Goal: Task Accomplishment & Management: Manage account settings

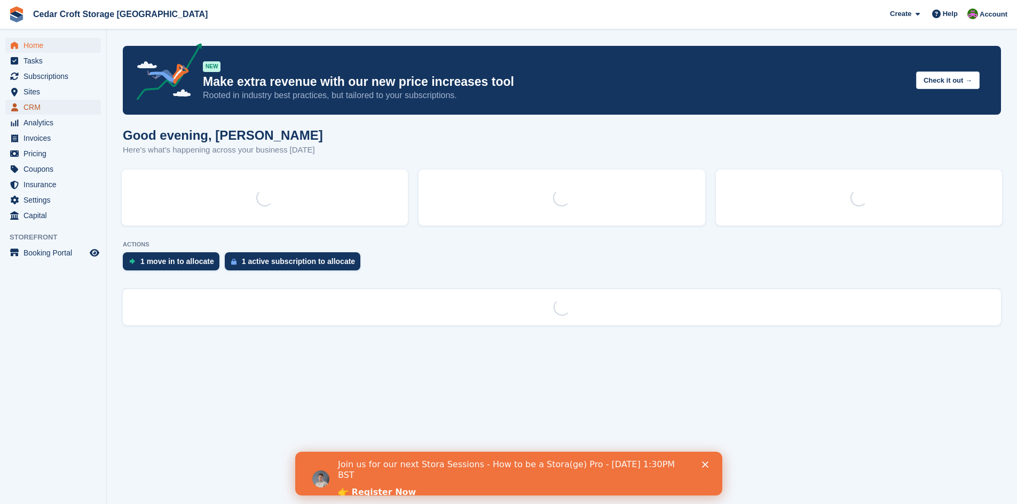
click at [31, 108] on span "CRM" at bounding box center [55, 107] width 64 height 15
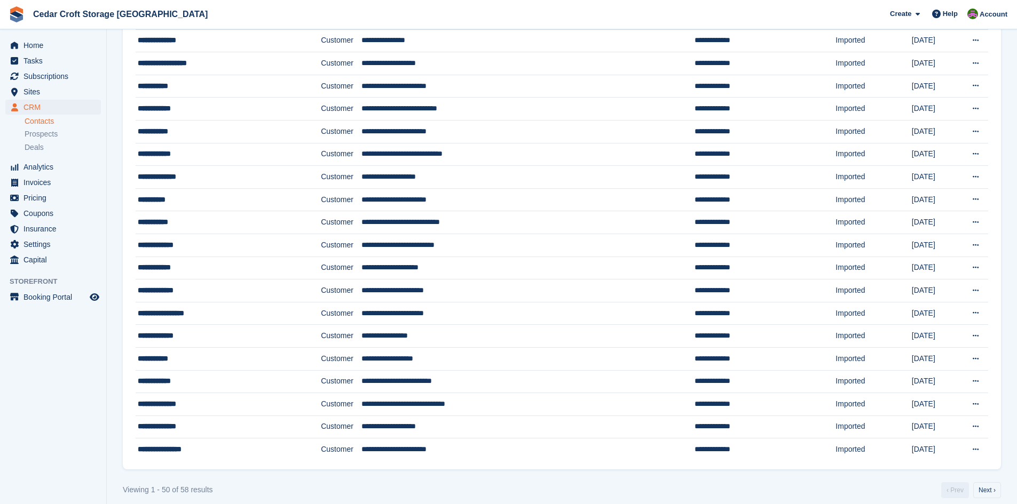
scroll to position [823, 0]
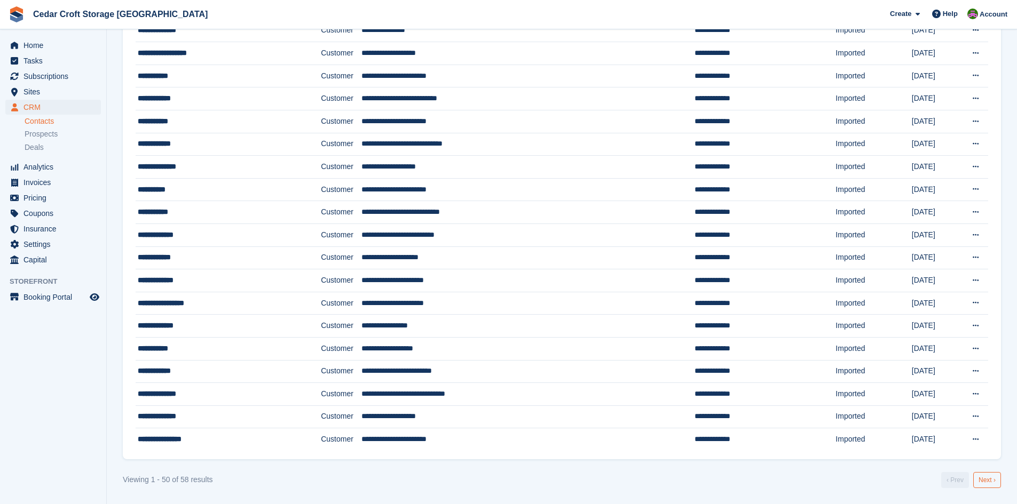
click at [987, 479] on link "Next ›" at bounding box center [987, 480] width 28 height 16
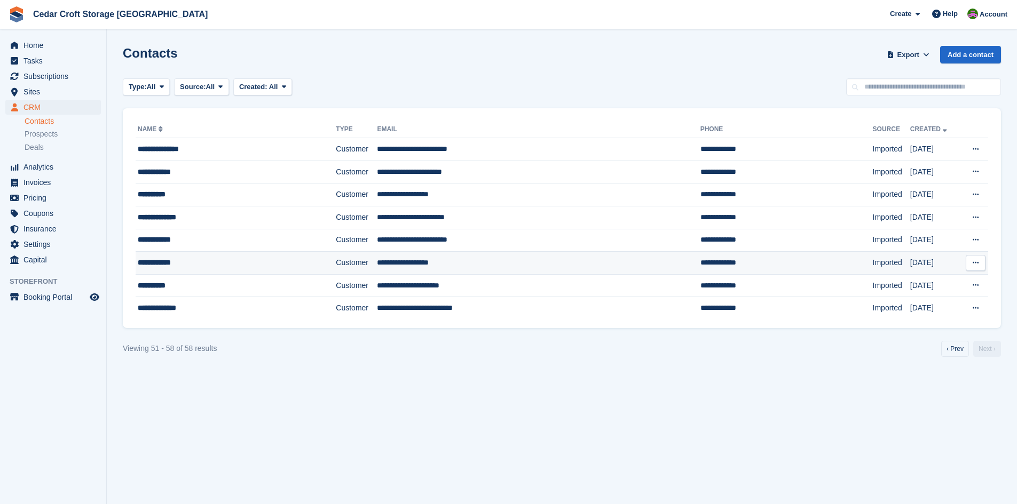
click at [170, 265] on div "**********" at bounding box center [215, 262] width 155 height 11
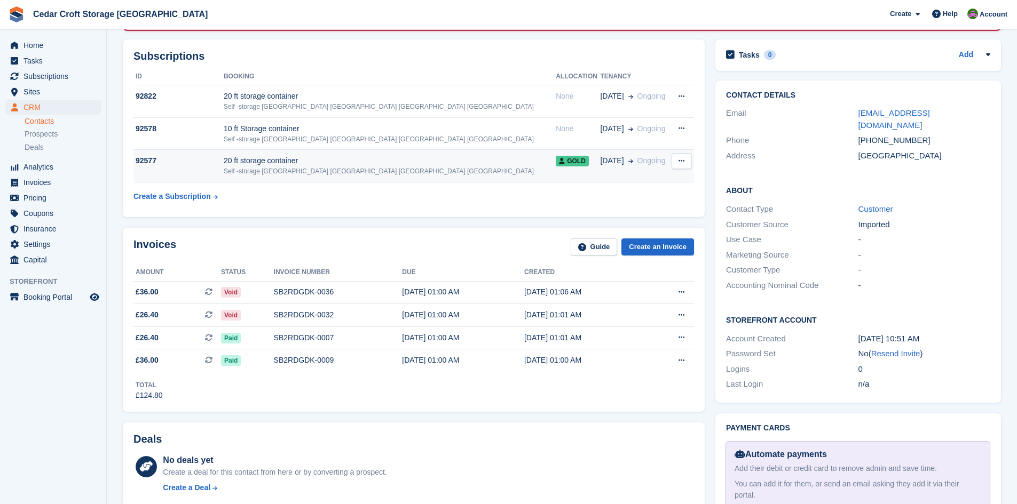
scroll to position [160, 0]
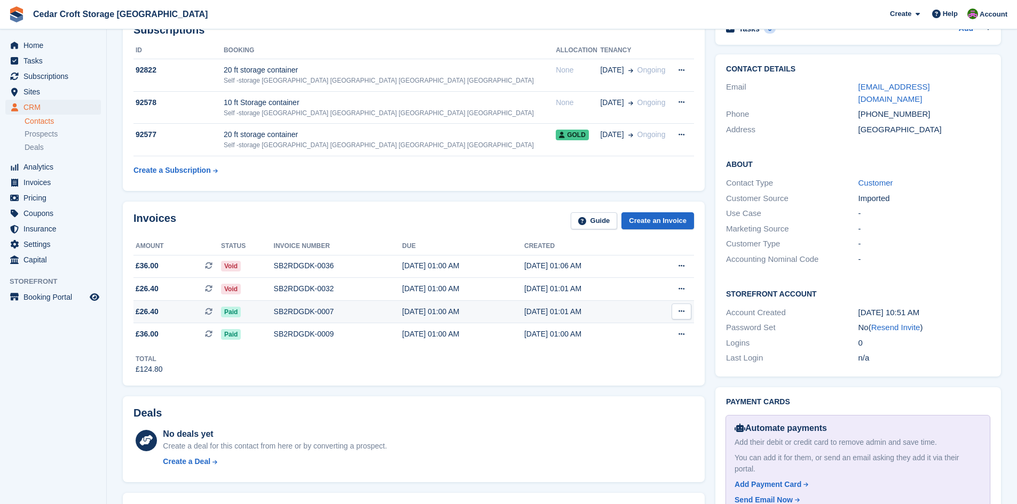
click at [194, 313] on span "£26.40 This is a recurring subscription invoice." at bounding box center [177, 311] width 88 height 11
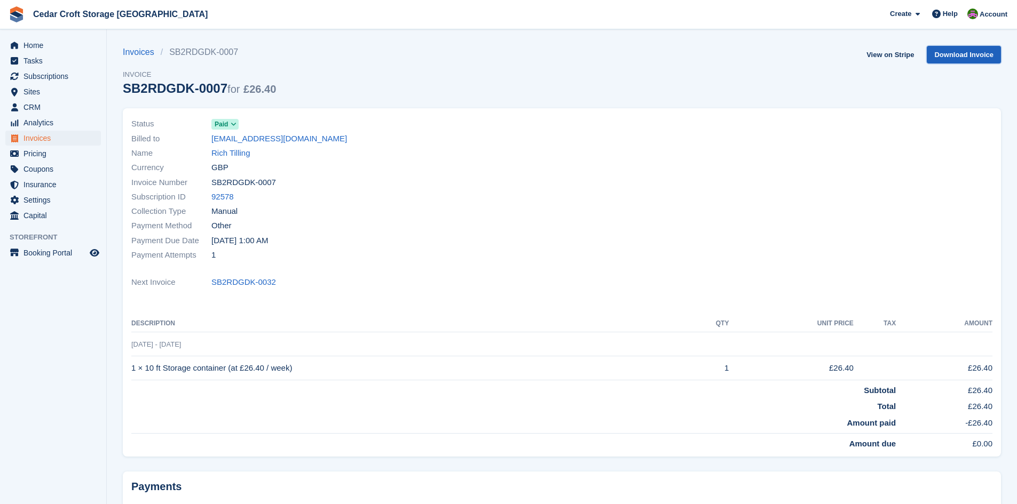
click at [964, 57] on link "Download Invoice" at bounding box center [963, 55] width 74 height 18
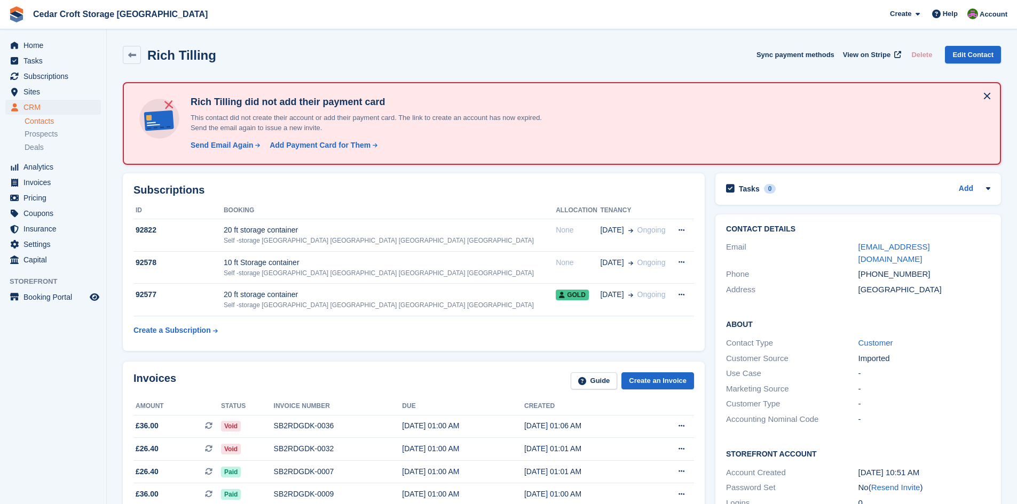
scroll to position [160, 0]
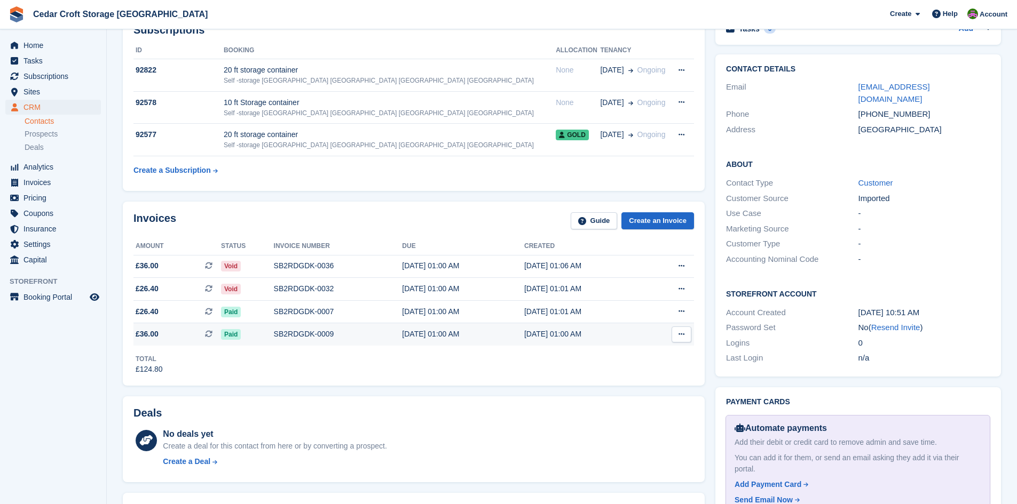
click at [227, 335] on span "Paid" at bounding box center [231, 334] width 20 height 11
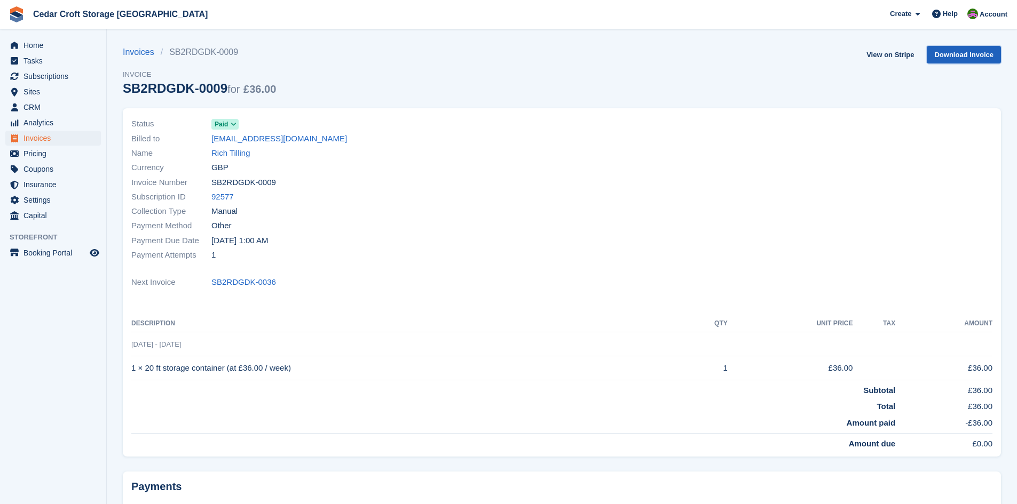
click at [947, 55] on link "Download Invoice" at bounding box center [963, 55] width 74 height 18
click at [27, 105] on span "CRM" at bounding box center [55, 107] width 64 height 15
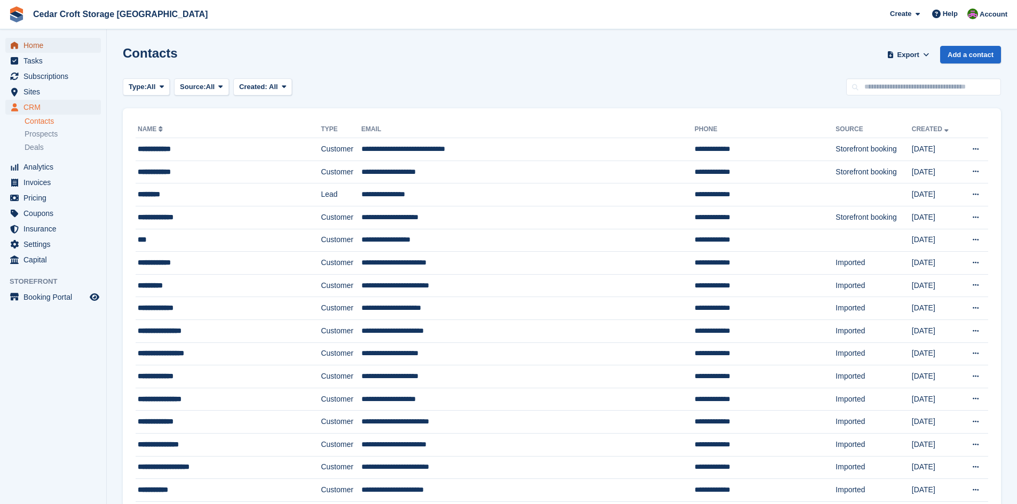
click at [29, 44] on span "Home" at bounding box center [55, 45] width 64 height 15
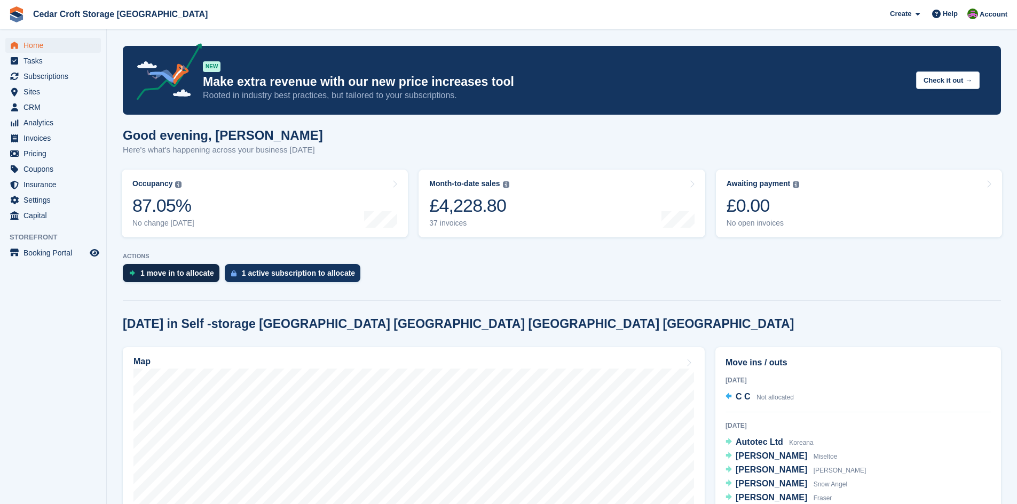
click at [172, 277] on div "1 move in to allocate" at bounding box center [177, 273] width 74 height 9
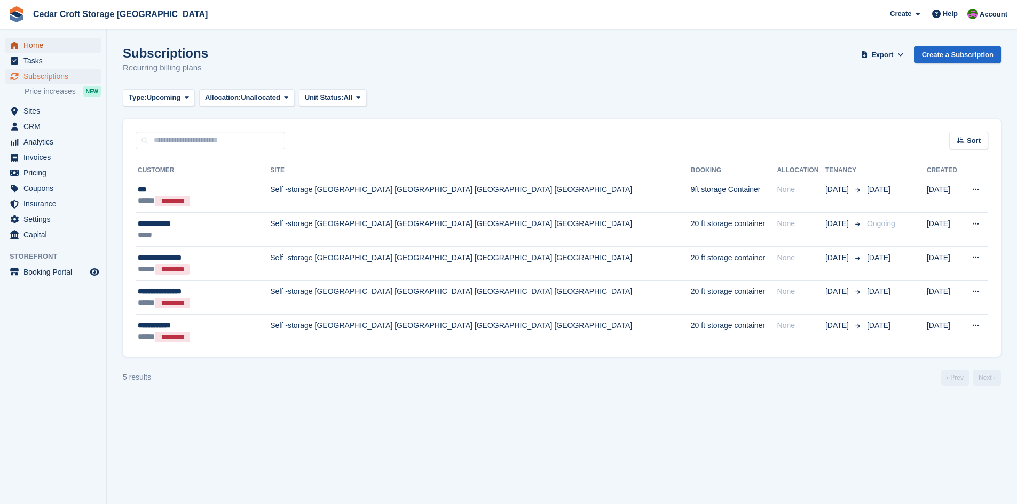
click at [26, 47] on span "Home" at bounding box center [55, 45] width 64 height 15
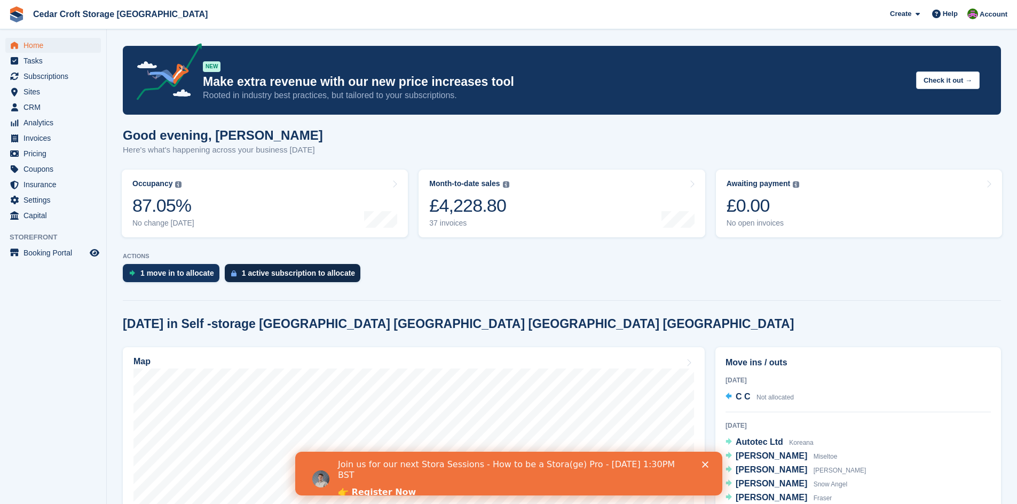
click at [275, 274] on div "1 active subscription to allocate" at bounding box center [298, 273] width 113 height 9
click at [159, 275] on div "1 move in to allocate" at bounding box center [177, 273] width 74 height 9
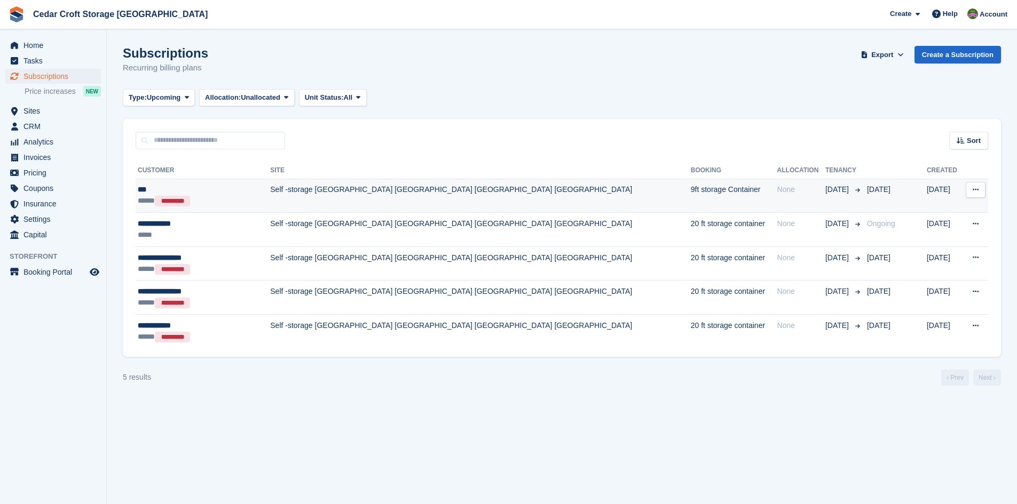
click at [370, 192] on td "Self -storage [GEOGRAPHIC_DATA] [GEOGRAPHIC_DATA] [GEOGRAPHIC_DATA] [GEOGRAPHIC…" at bounding box center [480, 196] width 420 height 34
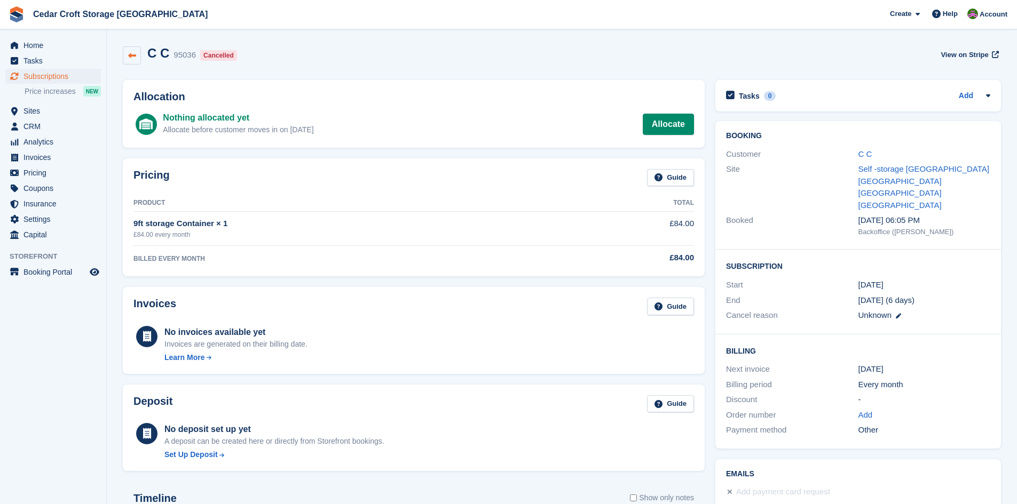
click at [136, 55] on link at bounding box center [132, 55] width 18 height 18
click at [133, 56] on icon at bounding box center [132, 56] width 8 height 8
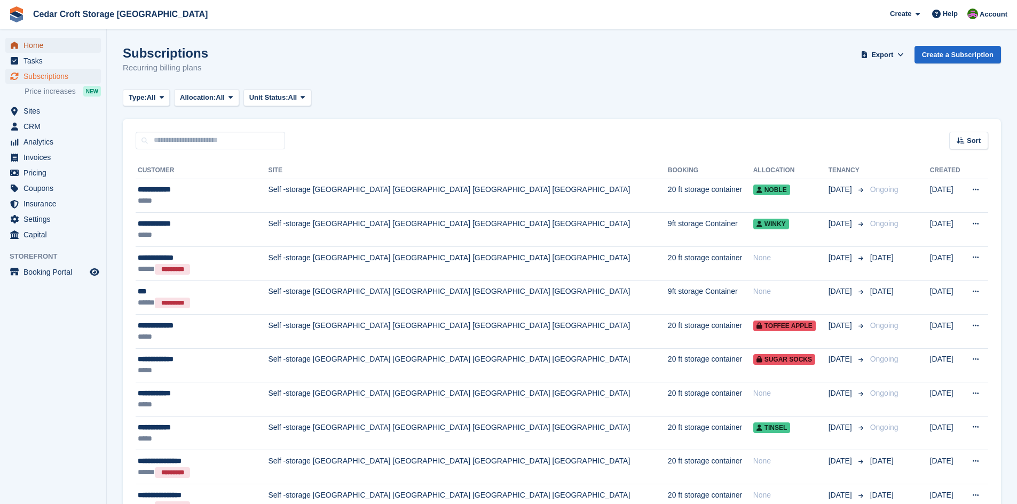
click at [30, 44] on span "Home" at bounding box center [55, 45] width 64 height 15
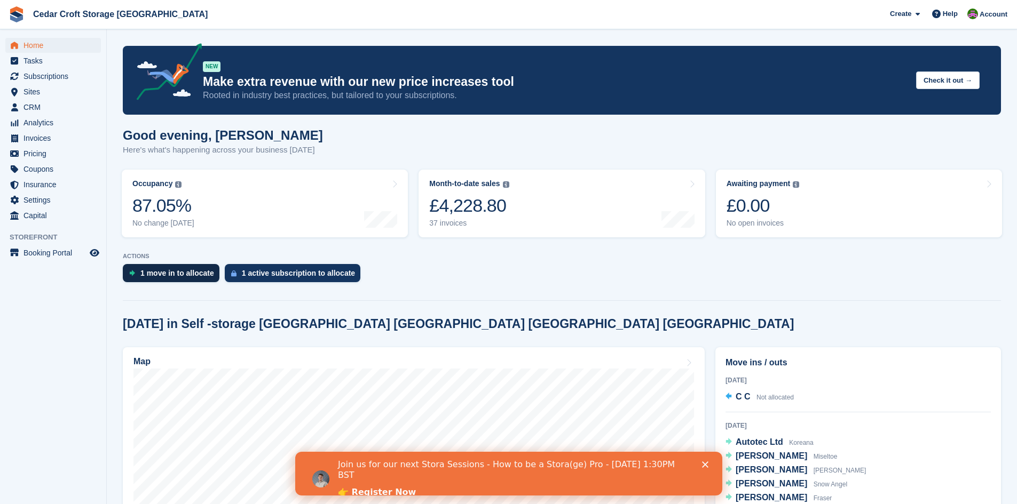
click at [164, 274] on div "1 move in to allocate" at bounding box center [177, 273] width 74 height 9
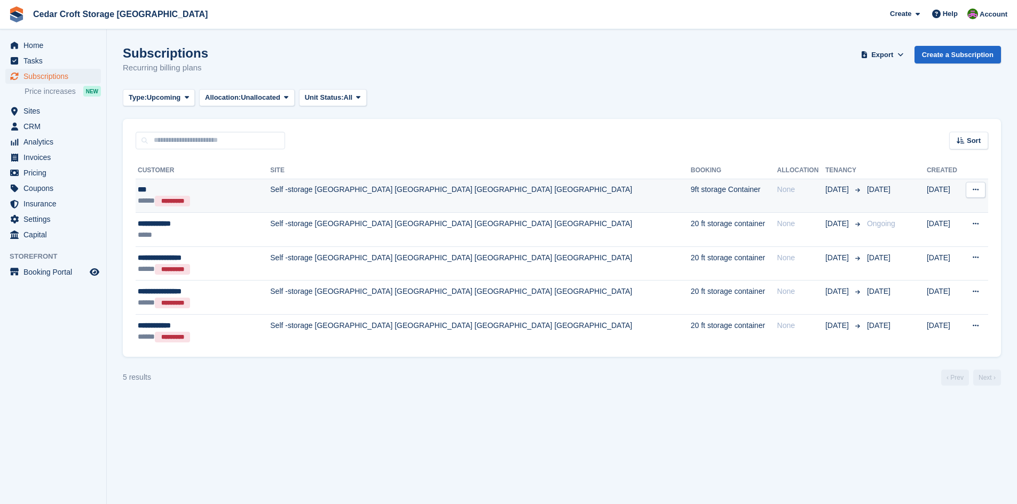
click at [976, 189] on icon at bounding box center [975, 189] width 6 height 7
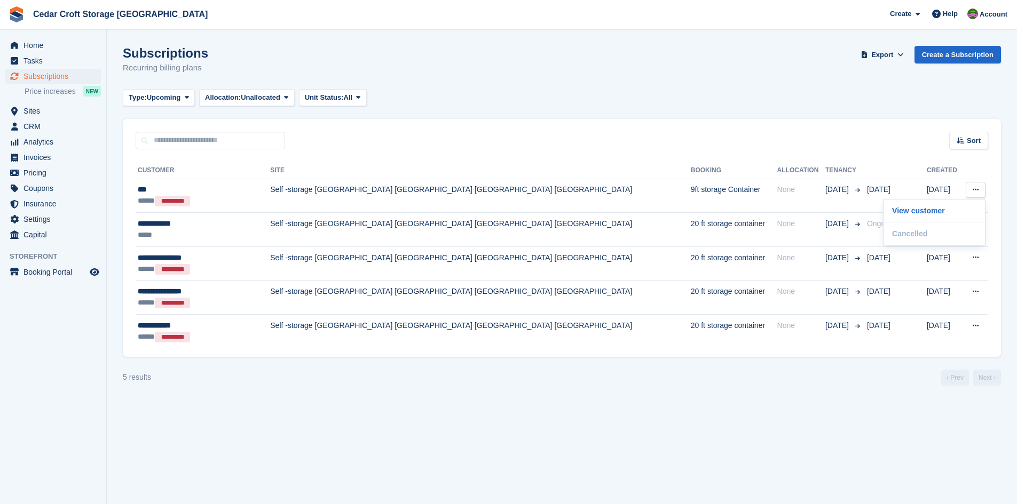
click at [928, 165] on th "Created" at bounding box center [943, 170] width 35 height 17
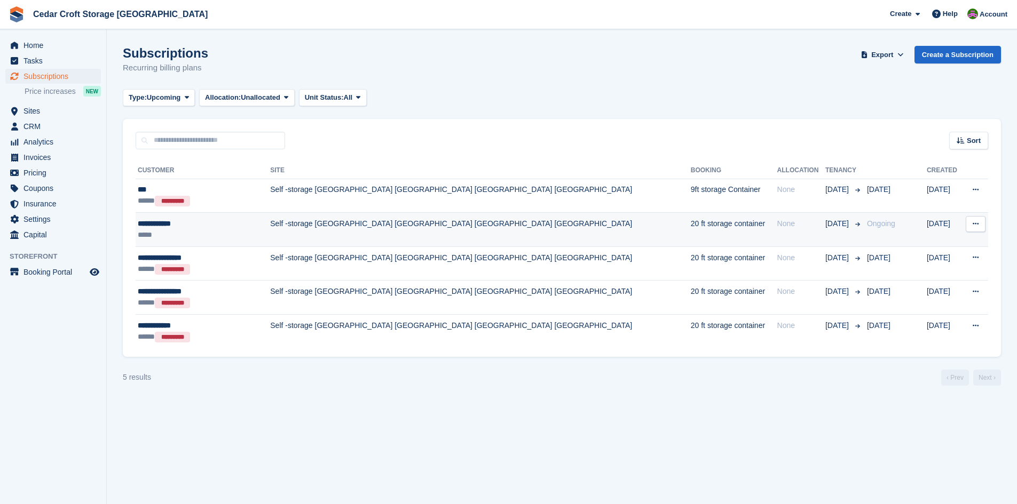
click at [339, 224] on td "Self -storage [GEOGRAPHIC_DATA] [GEOGRAPHIC_DATA] [GEOGRAPHIC_DATA] [GEOGRAPHIC…" at bounding box center [480, 230] width 420 height 34
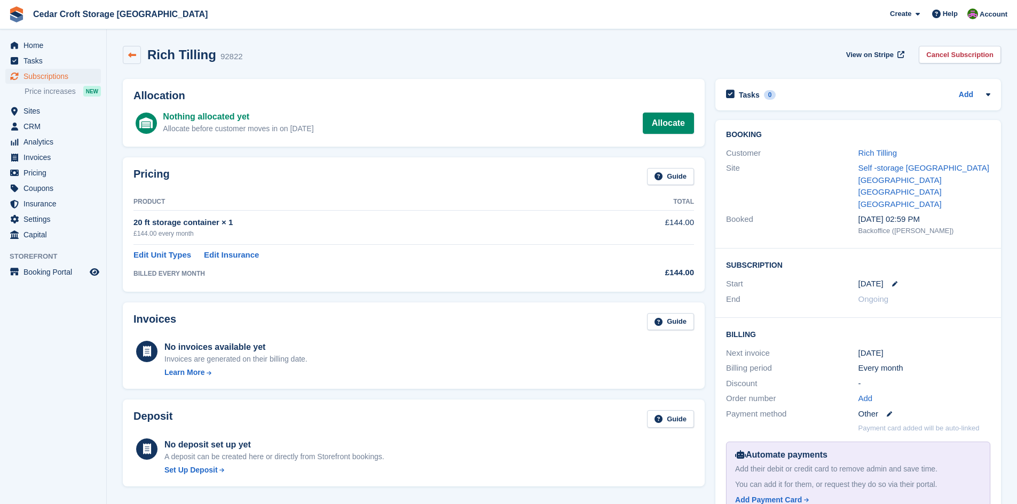
click at [133, 57] on icon at bounding box center [132, 55] width 8 height 8
click at [33, 129] on span "CRM" at bounding box center [55, 126] width 64 height 15
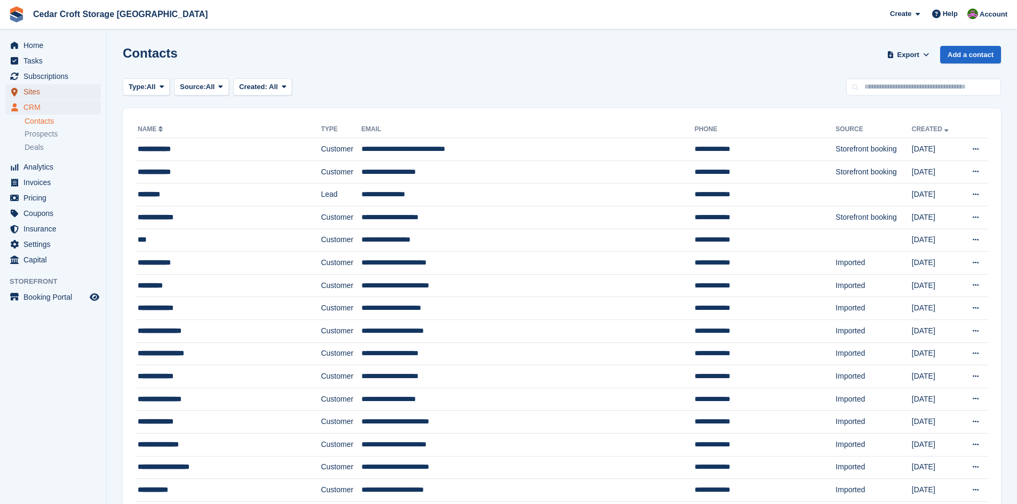
click at [30, 92] on span "Sites" at bounding box center [55, 91] width 64 height 15
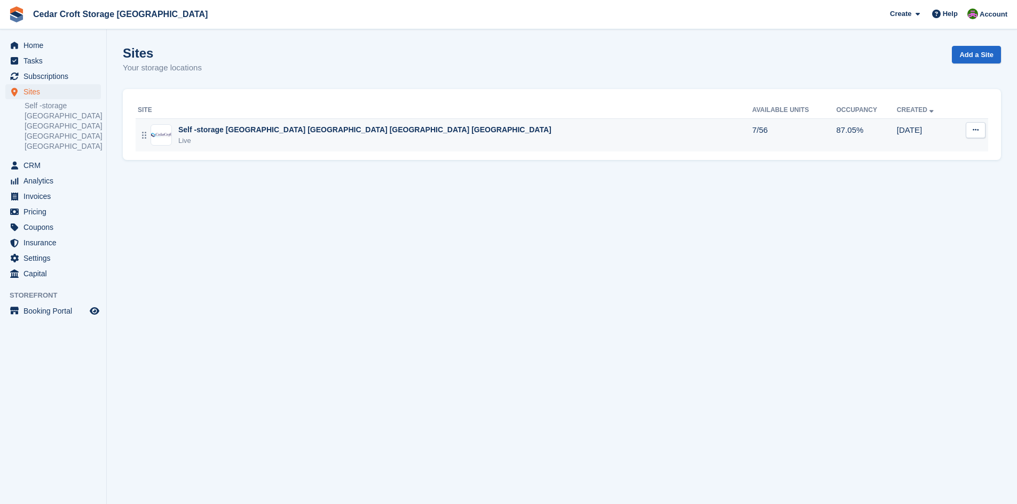
click at [200, 131] on div "Self -storage [GEOGRAPHIC_DATA] [GEOGRAPHIC_DATA] [GEOGRAPHIC_DATA] [GEOGRAPHIC…" at bounding box center [364, 129] width 373 height 11
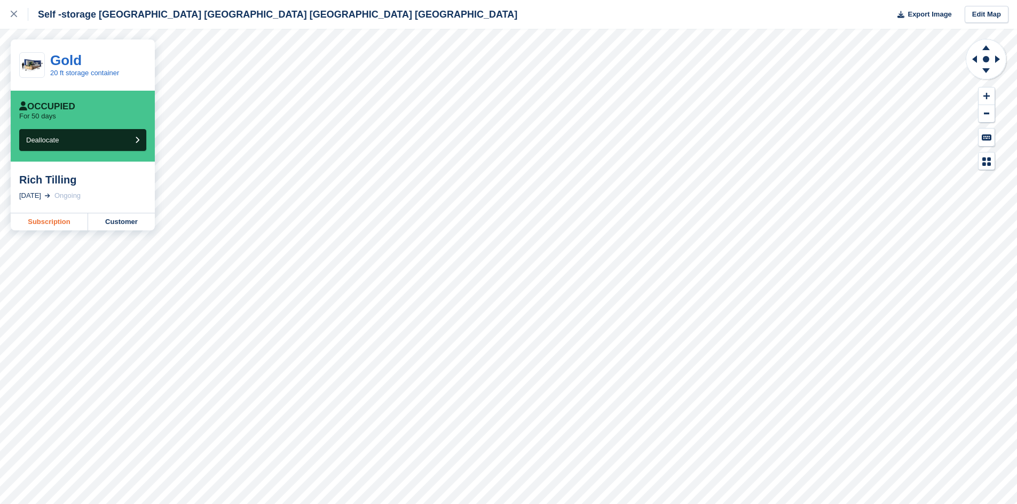
click at [43, 223] on link "Subscription" at bounding box center [49, 221] width 77 height 17
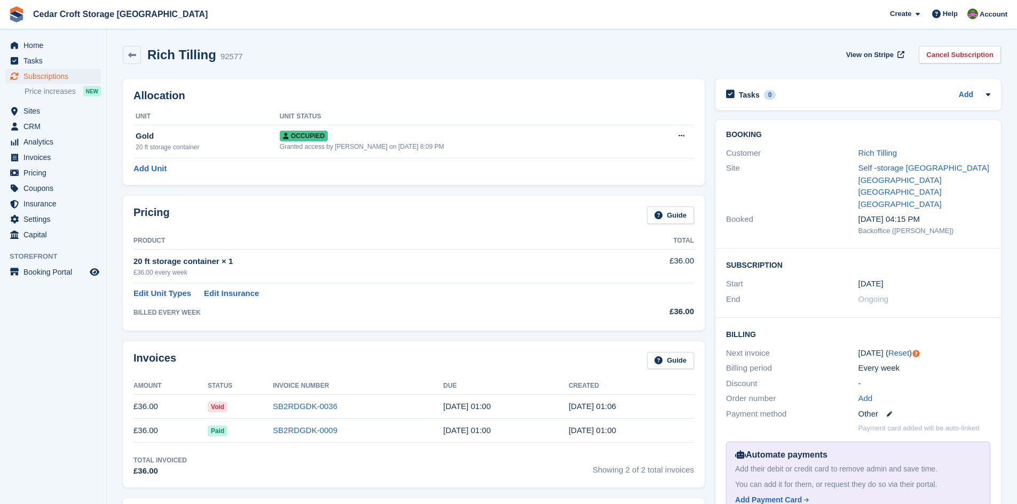
click at [227, 432] on span "Paid" at bounding box center [218, 431] width 20 height 11
click at [287, 433] on link "SB2RDGDK-0009" at bounding box center [305, 430] width 65 height 9
click at [135, 52] on icon at bounding box center [132, 55] width 8 height 8
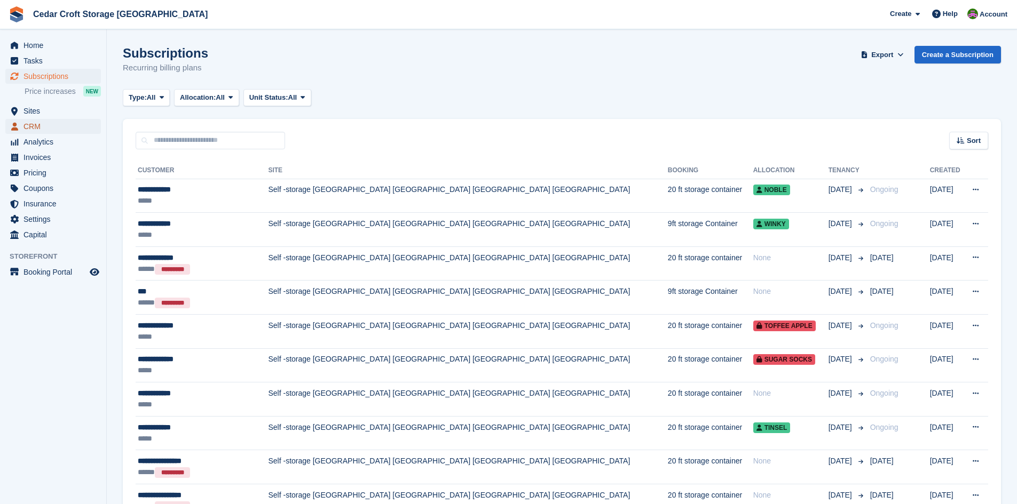
click at [25, 125] on span "CRM" at bounding box center [55, 126] width 64 height 15
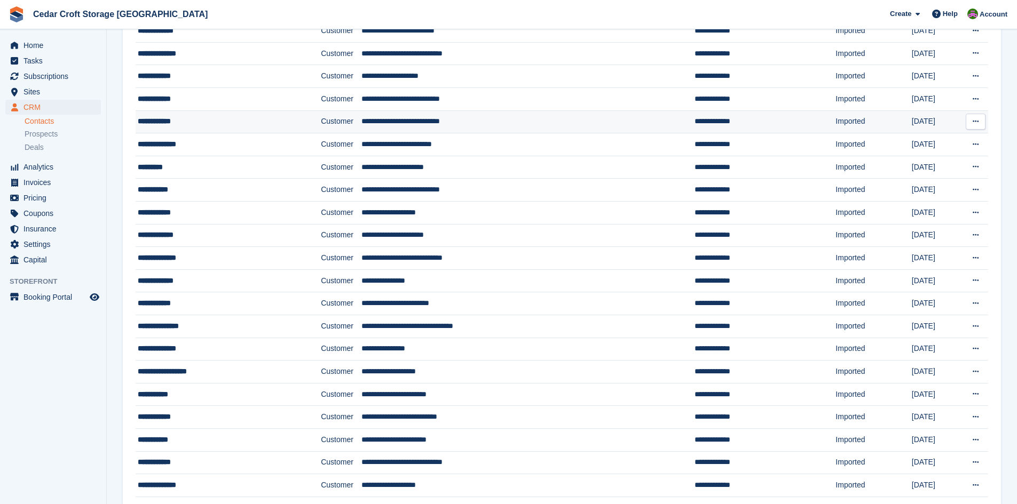
scroll to position [823, 0]
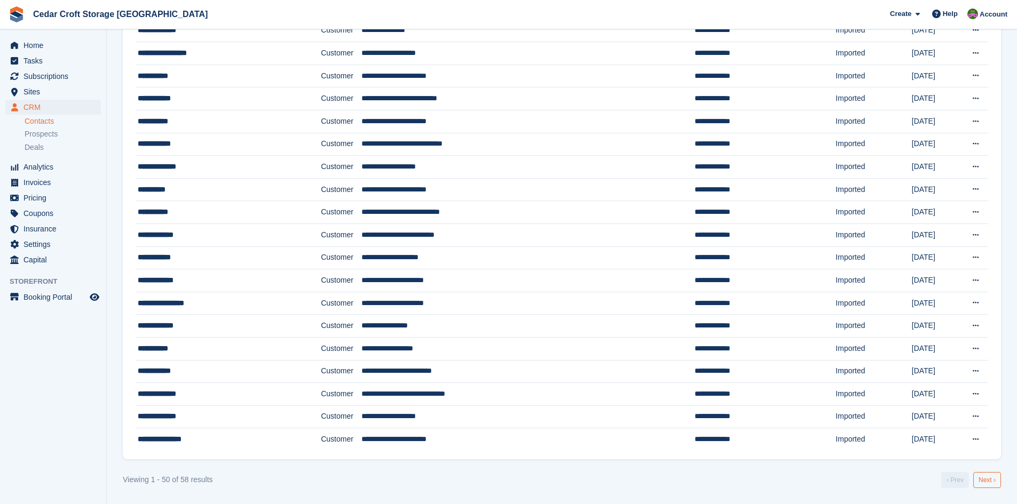
click at [989, 485] on link "Next ›" at bounding box center [987, 480] width 28 height 16
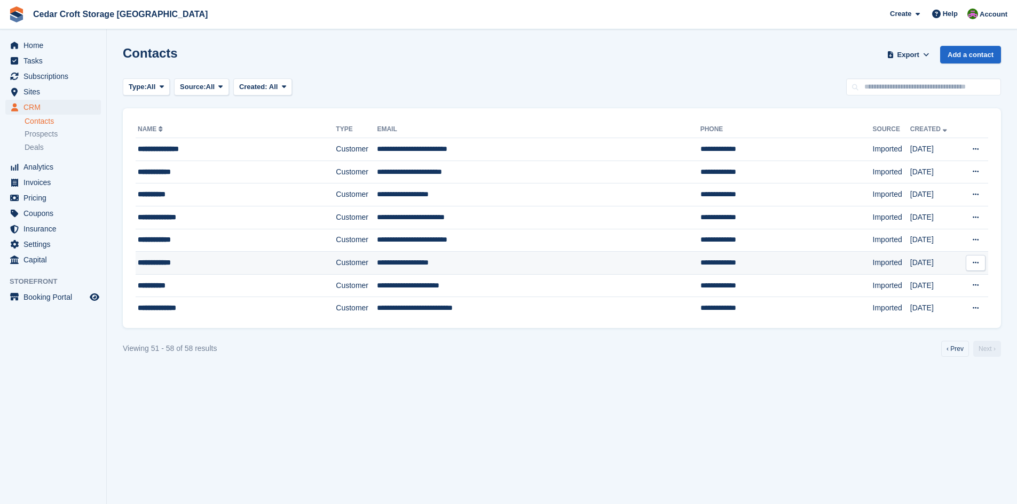
click at [152, 259] on div "**********" at bounding box center [215, 262] width 155 height 11
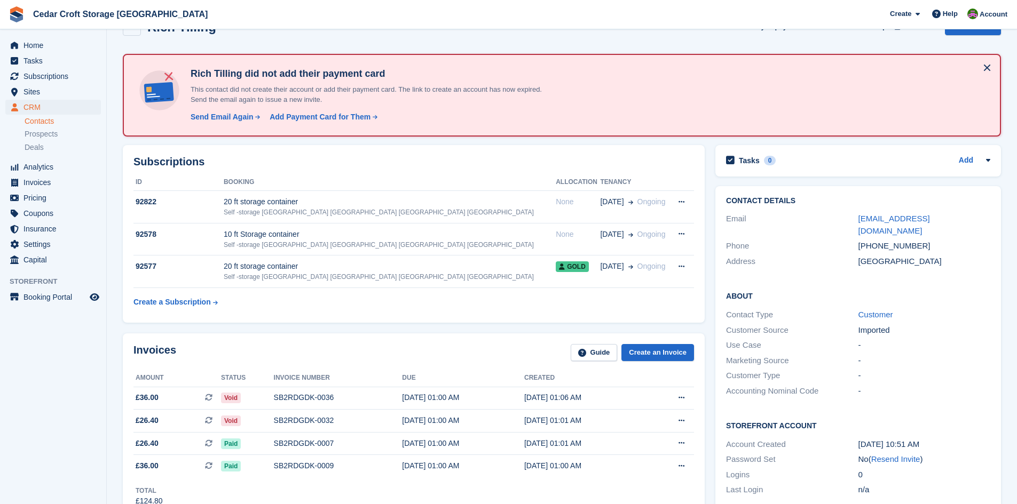
scroll to position [160, 0]
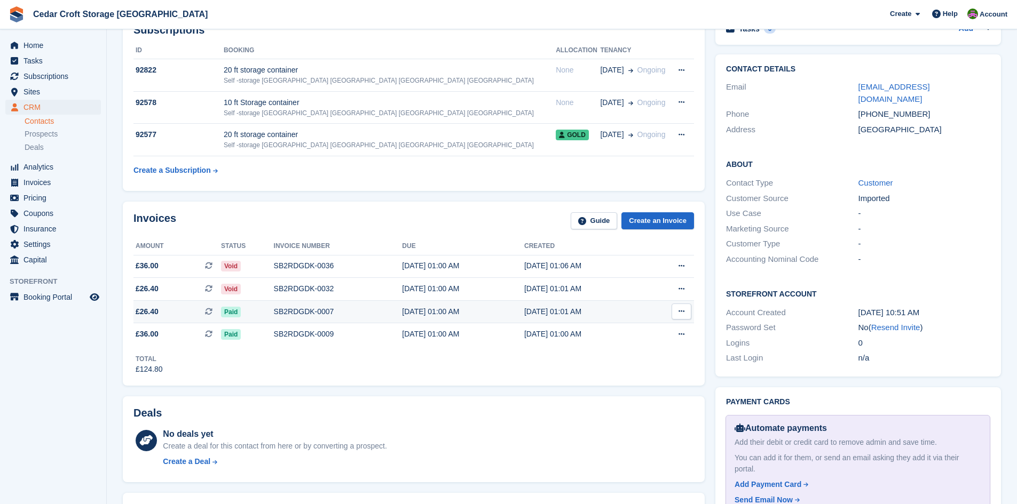
click at [187, 313] on span "£26.40 This is a recurring subscription invoice." at bounding box center [177, 311] width 88 height 11
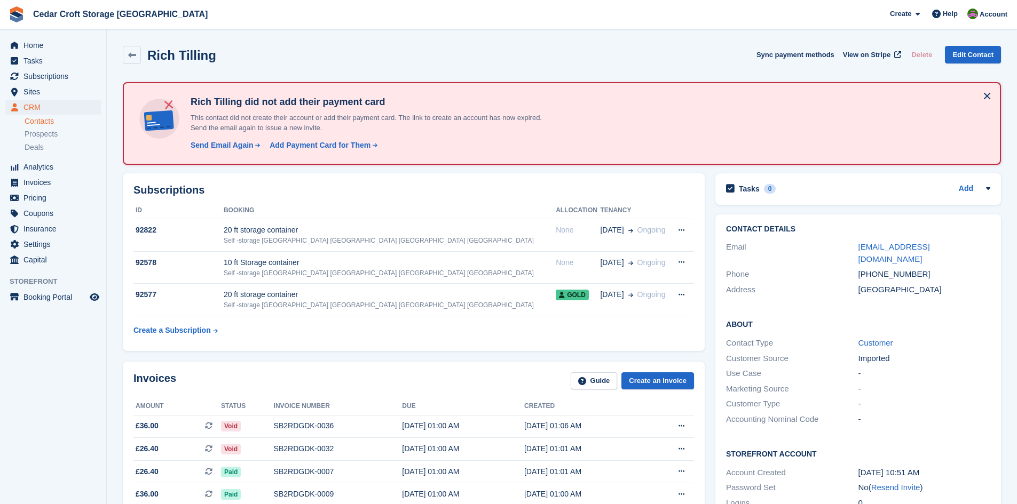
scroll to position [160, 0]
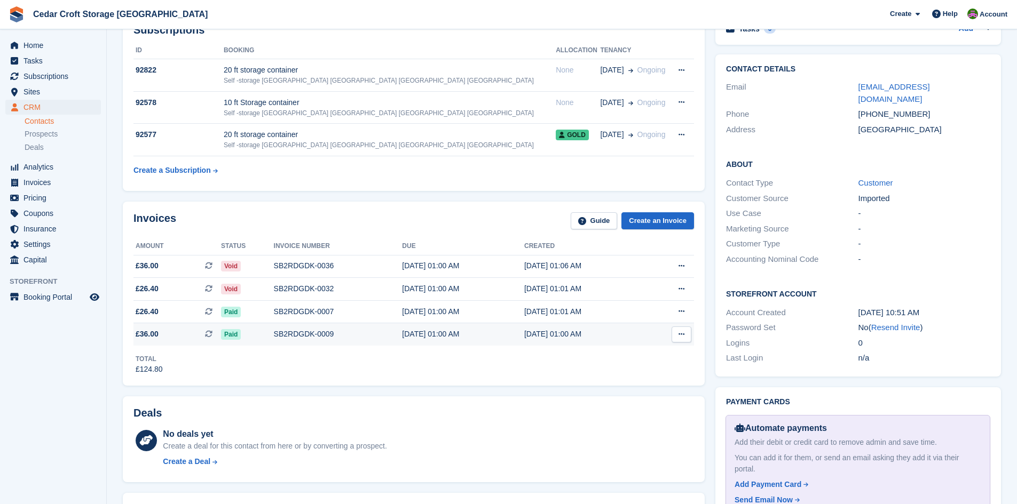
click at [179, 339] on span "£36.00 This is a recurring subscription invoice." at bounding box center [177, 334] width 88 height 11
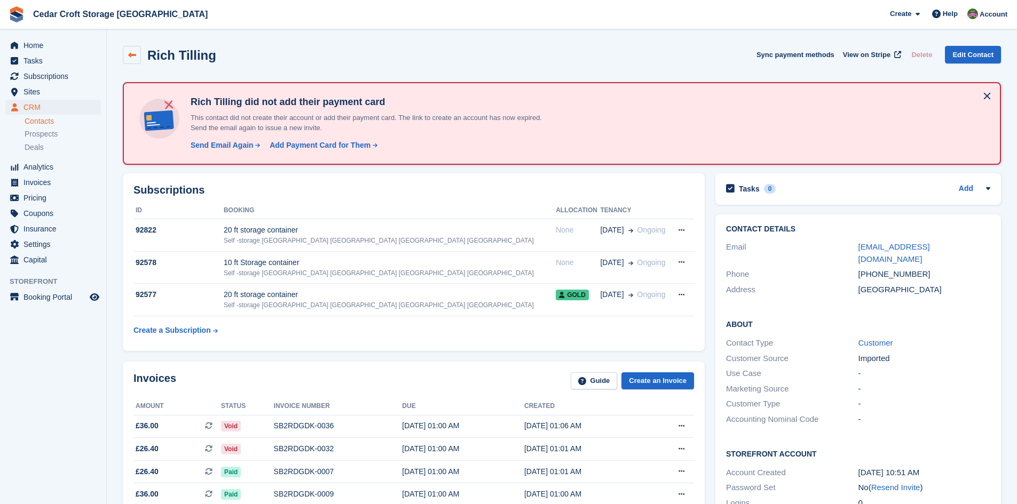
click at [131, 55] on icon at bounding box center [132, 55] width 8 height 8
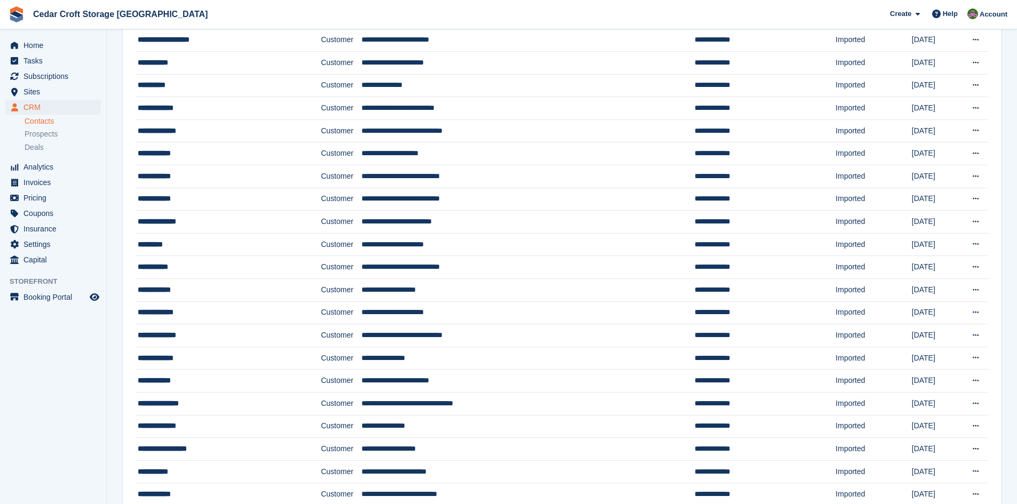
scroll to position [480, 0]
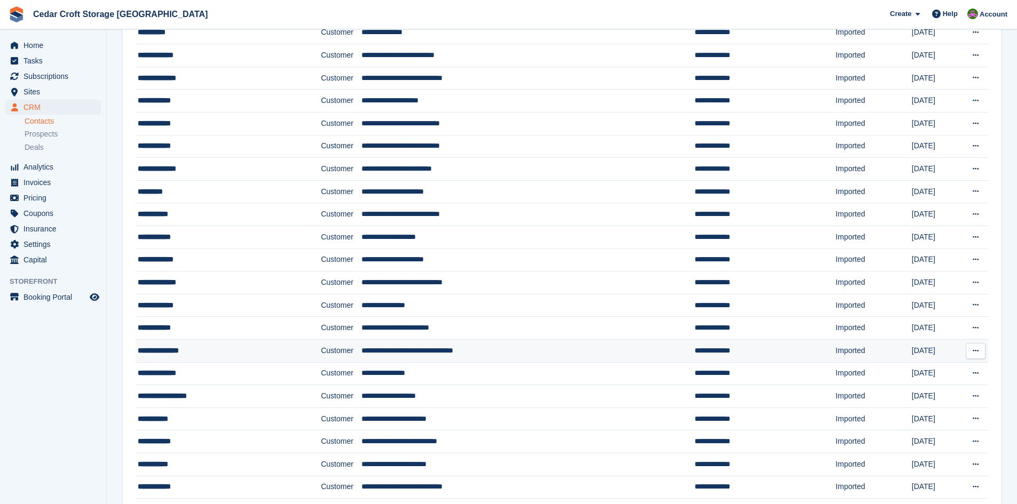
click at [231, 351] on div "**********" at bounding box center [211, 350] width 147 height 11
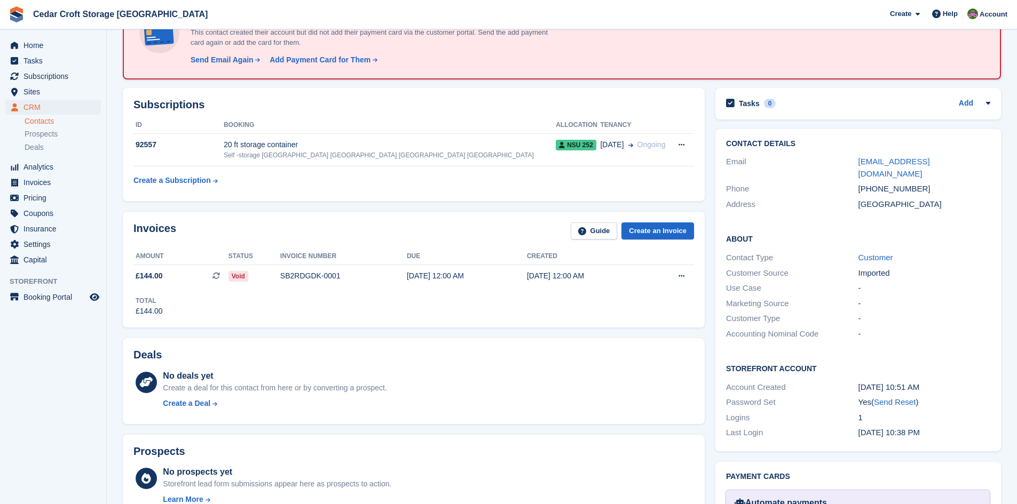
scroll to position [107, 0]
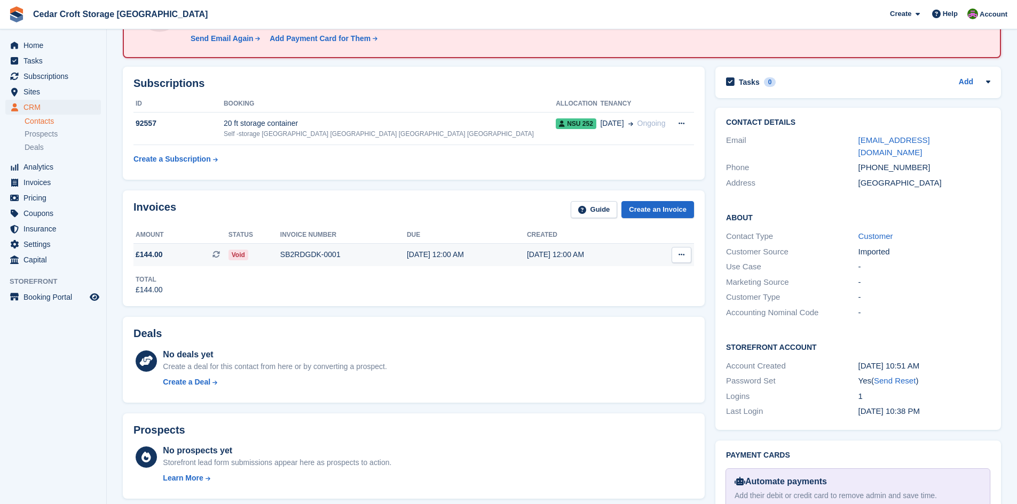
click at [680, 255] on icon at bounding box center [681, 254] width 6 height 7
click at [238, 256] on span "Void" at bounding box center [238, 255] width 20 height 11
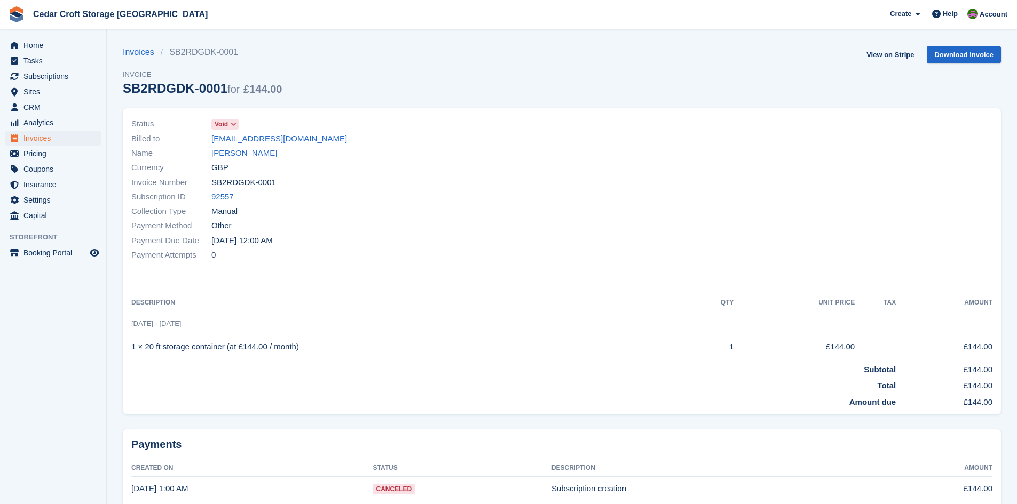
click at [233, 124] on icon at bounding box center [234, 124] width 6 height 6
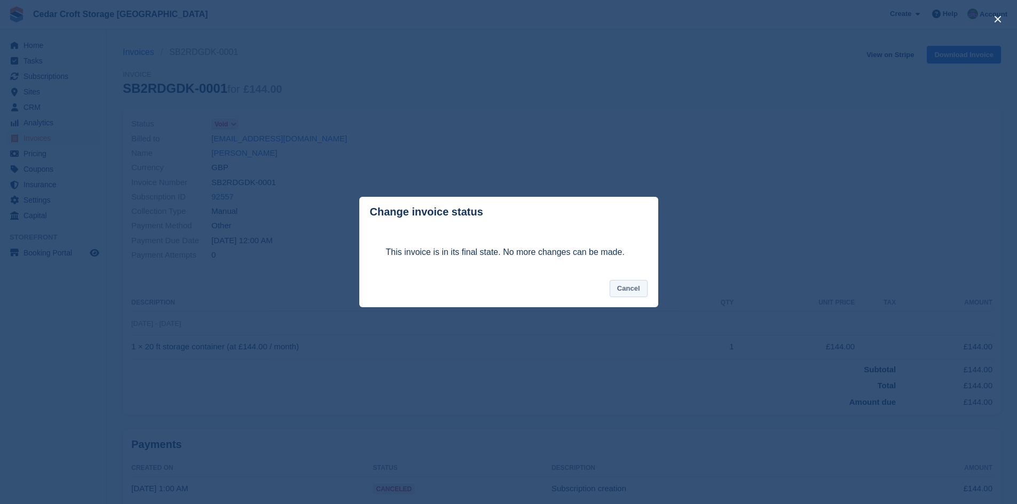
click at [633, 289] on button "Cancel" at bounding box center [628, 289] width 38 height 18
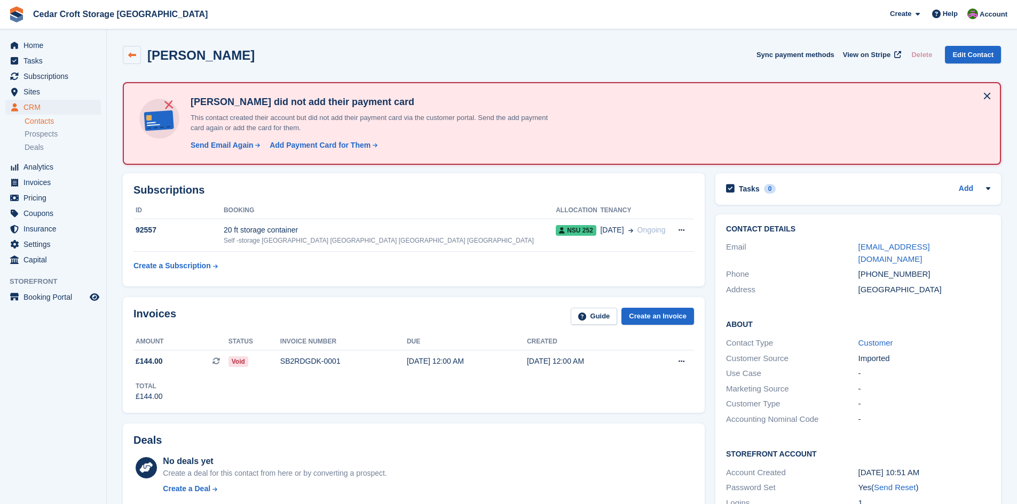
click at [131, 55] on icon at bounding box center [132, 55] width 8 height 8
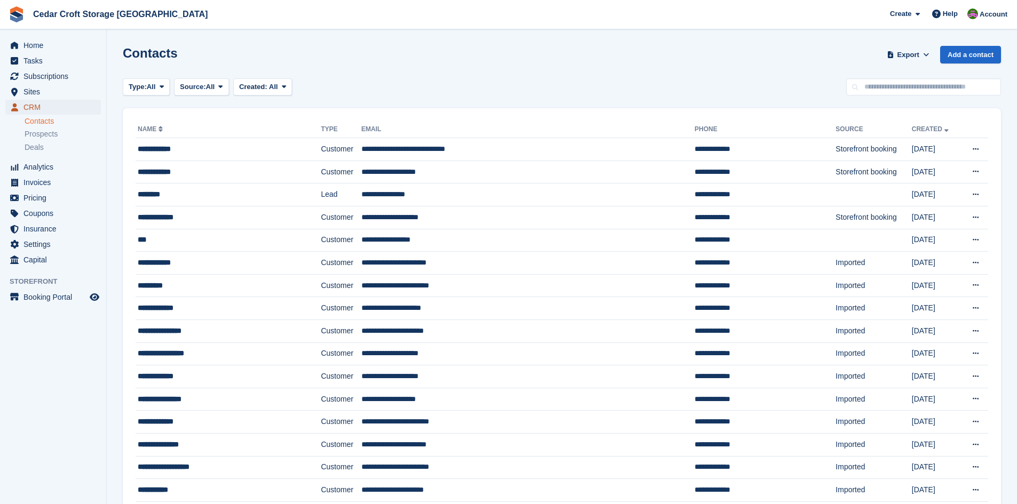
click at [27, 105] on span "CRM" at bounding box center [55, 107] width 64 height 15
click at [28, 46] on span "Home" at bounding box center [55, 45] width 64 height 15
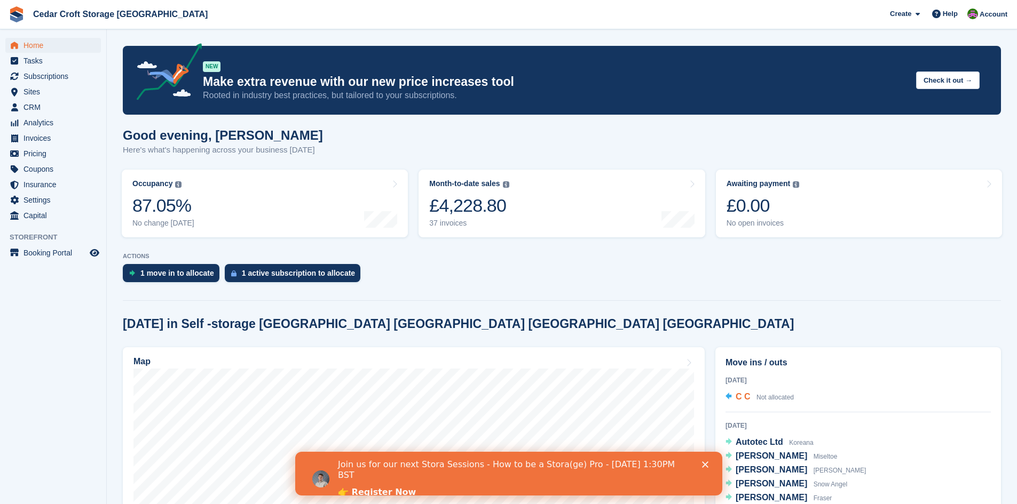
click at [767, 398] on span "Not allocated" at bounding box center [774, 397] width 37 height 7
